Goal: Task Accomplishment & Management: Manage account settings

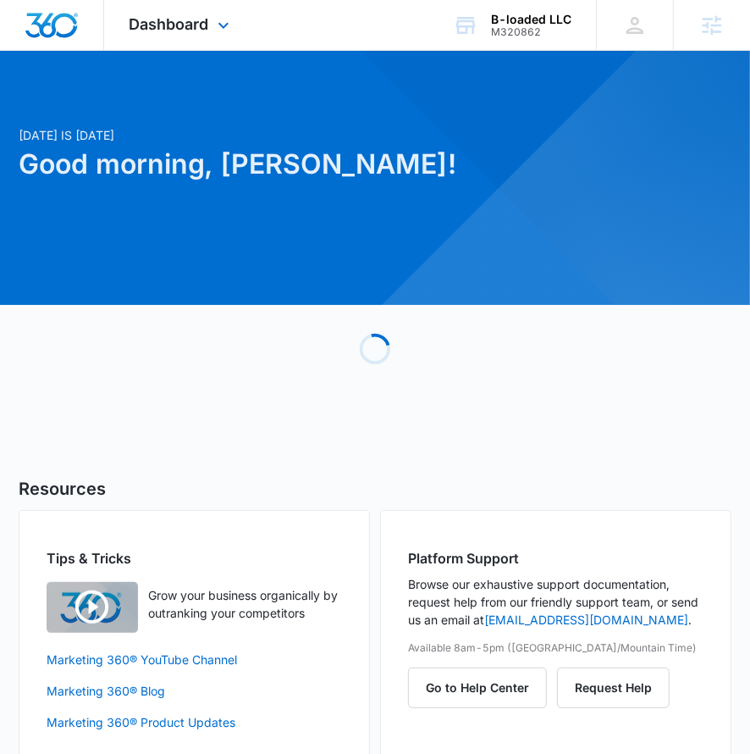
click at [201, 35] on div "Dashboard Apps Reputation Forms CRM Email Social POS Content Ads Intelligence F…" at bounding box center [181, 25] width 155 height 50
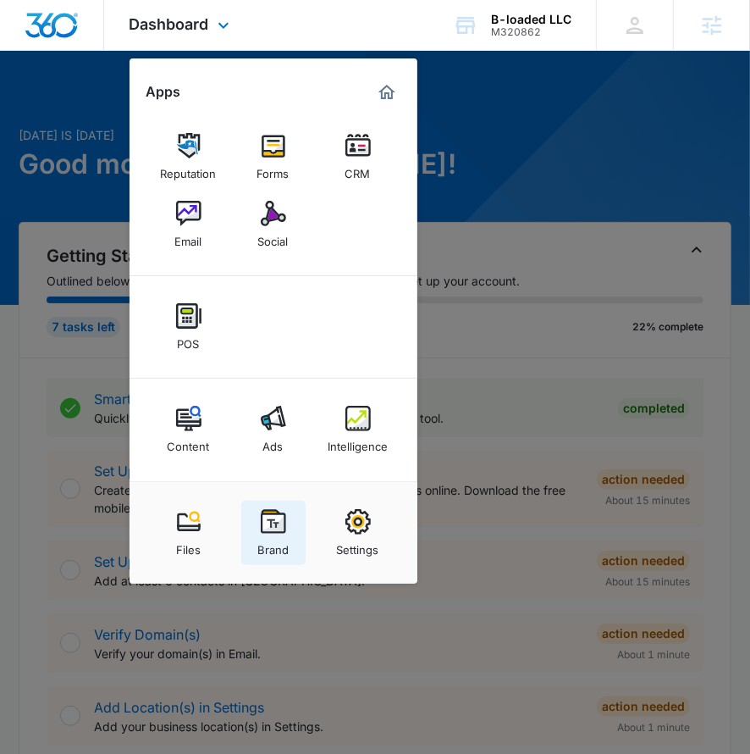
click at [274, 503] on link "Brand" at bounding box center [273, 533] width 64 height 64
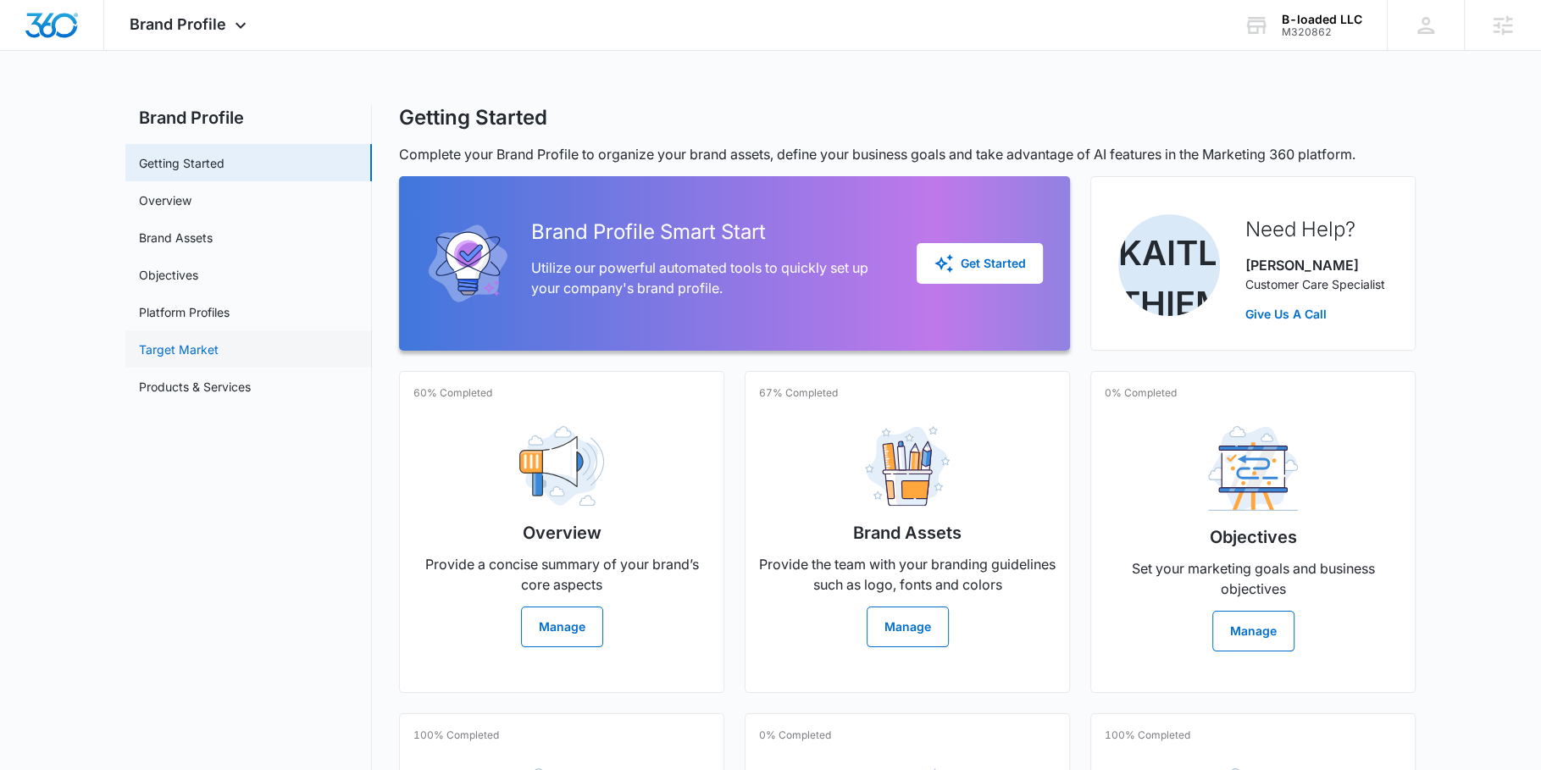
click at [200, 344] on link "Target Market" at bounding box center [179, 349] width 80 height 18
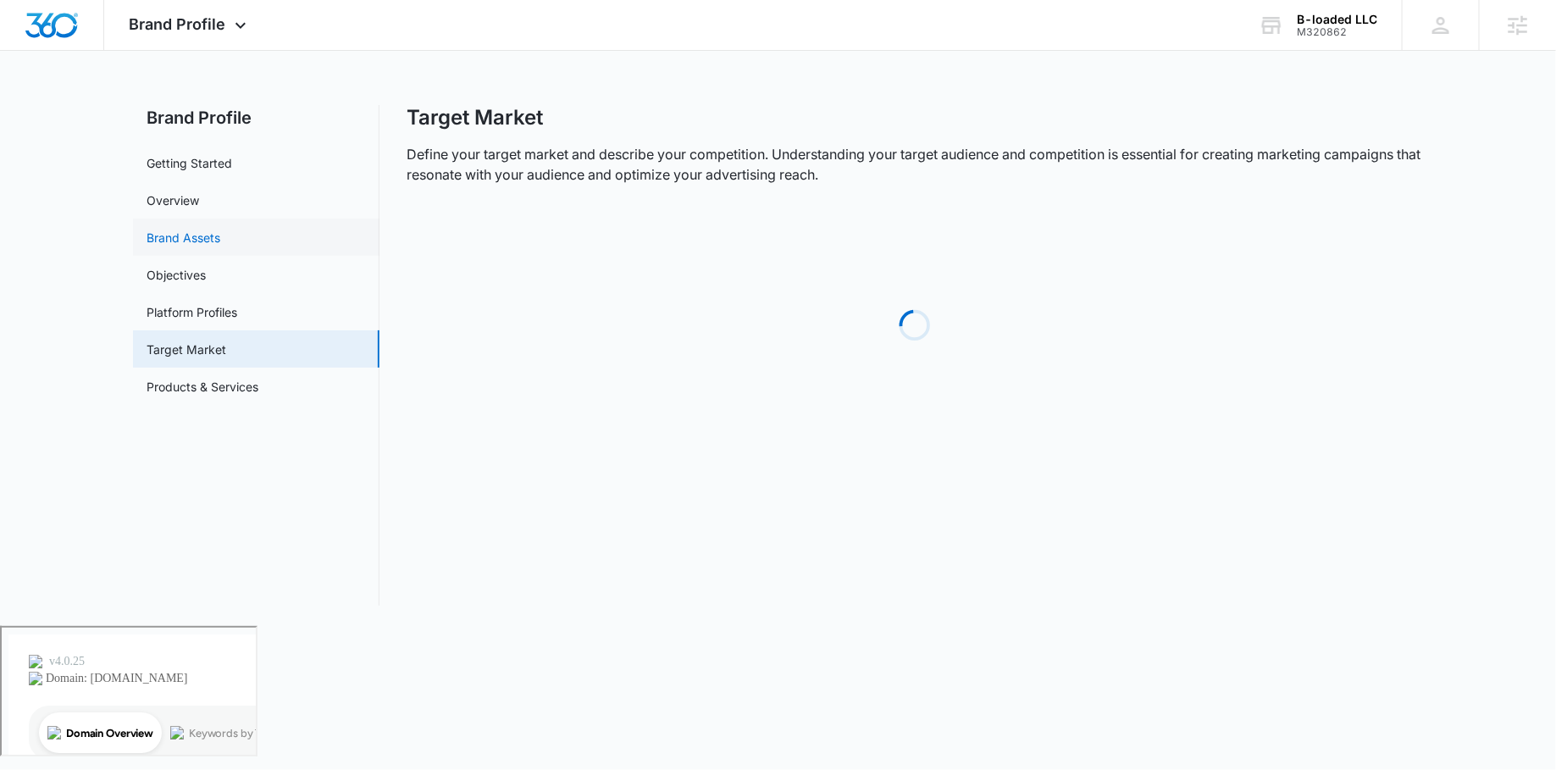
click at [211, 246] on link "Brand Assets" at bounding box center [184, 238] width 74 height 18
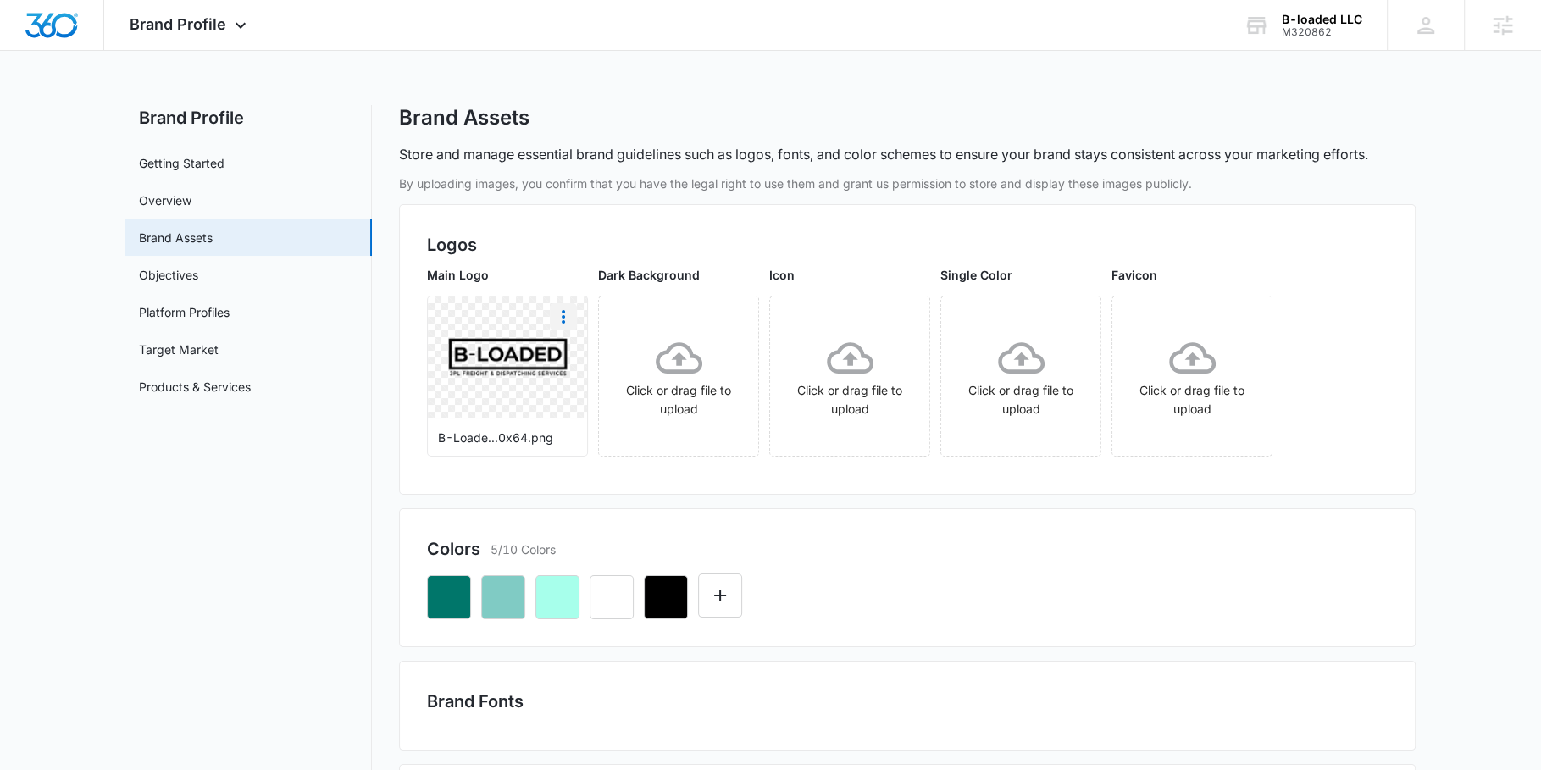
click at [561, 312] on icon "More" at bounding box center [563, 317] width 20 height 20
click at [580, 358] on div "Download" at bounding box center [598, 364] width 55 height 12
